Goal: Information Seeking & Learning: Learn about a topic

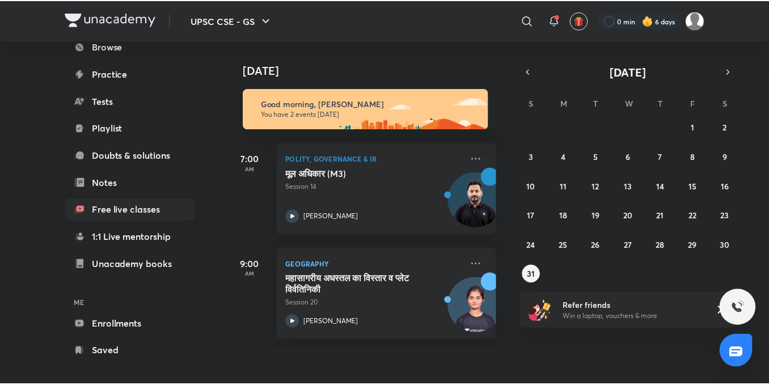
scroll to position [125, 0]
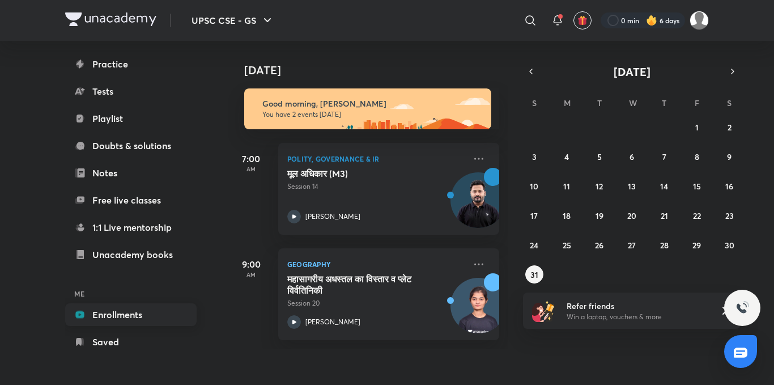
click at [133, 315] on link "Enrollments" at bounding box center [130, 314] width 131 height 23
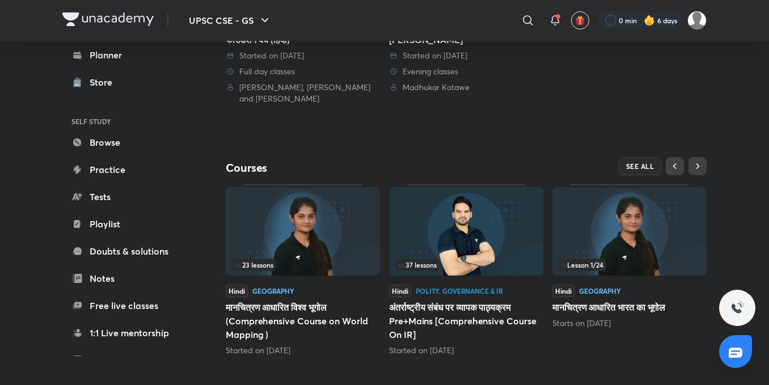
scroll to position [402, 0]
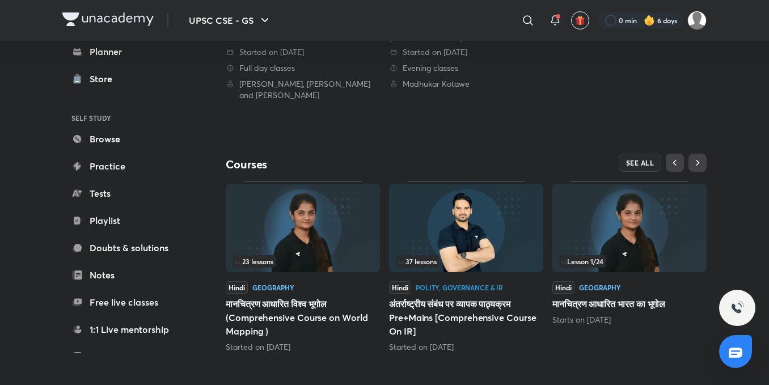
click at [302, 240] on img at bounding box center [303, 228] width 154 height 88
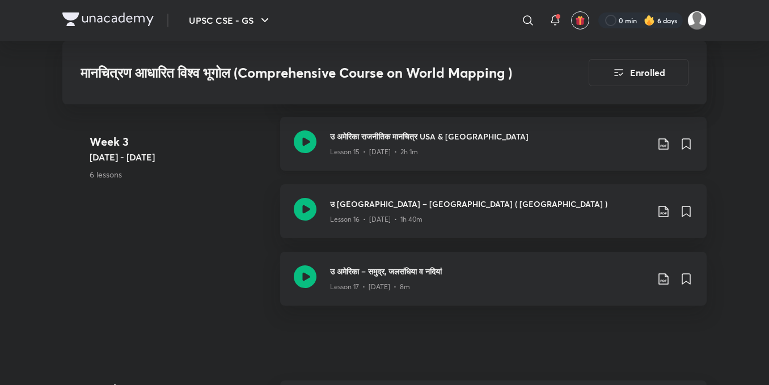
scroll to position [1678, 0]
click at [308, 132] on icon at bounding box center [305, 141] width 23 height 23
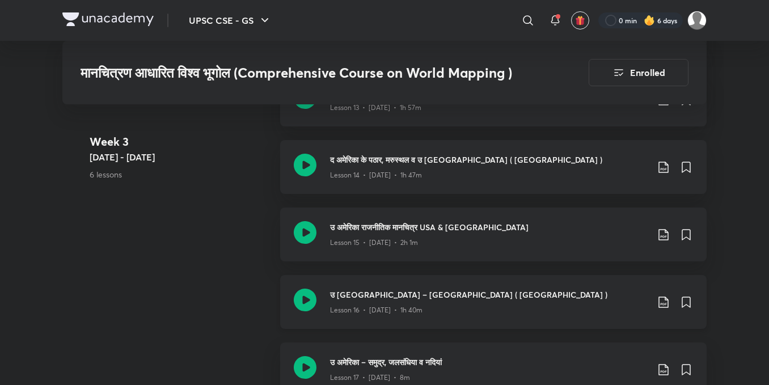
scroll to position [1586, 0]
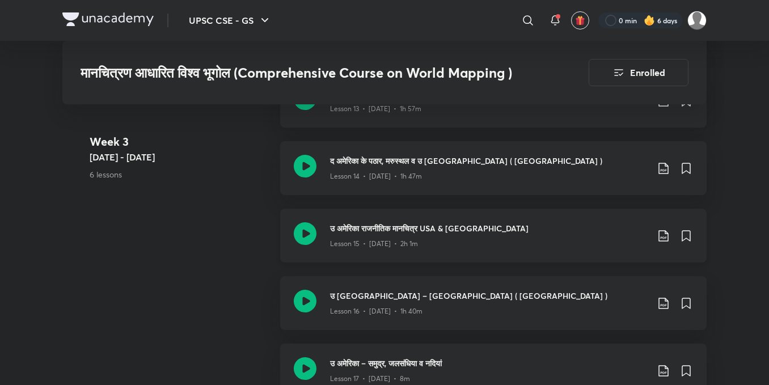
click at [309, 238] on icon at bounding box center [305, 233] width 23 height 23
